Goal: Entertainment & Leisure: Consume media (video, audio)

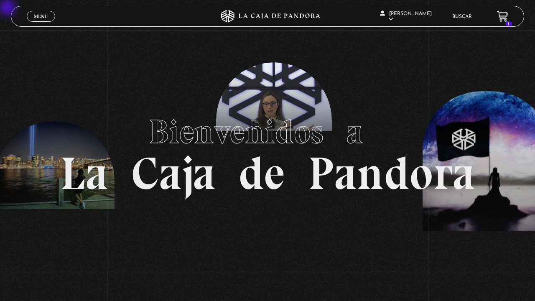
click at [408, 9] on article "Mauricio Alfaro Hidalgo En vivos Pandora Centinelas Mi cuenta Salir" at bounding box center [412, 16] width 64 height 25
click at [408, 37] on link "En vivos" at bounding box center [405, 27] width 64 height 22
